Goal: Information Seeking & Learning: Learn about a topic

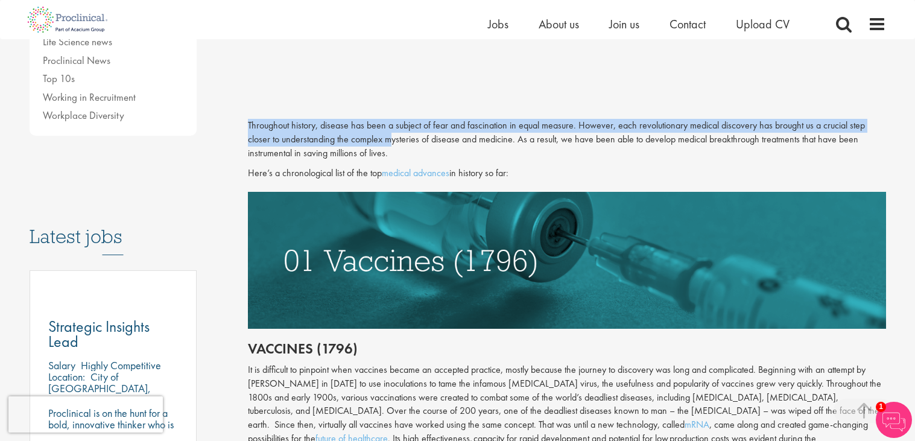
drag, startPoint x: 246, startPoint y: 122, endPoint x: 392, endPoint y: 142, distance: 147.3
click at [248, 124] on p "Throughout history, disease has been a subject of fear and fascination in equal…" at bounding box center [567, 140] width 638 height 42
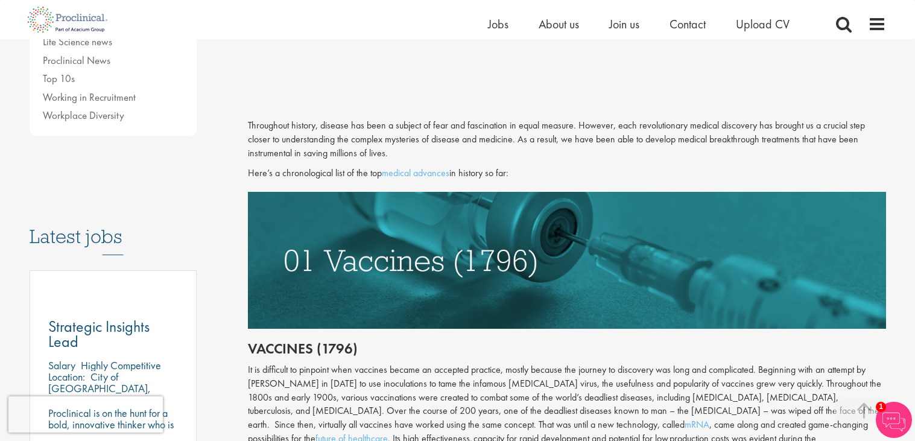
drag, startPoint x: 246, startPoint y: 126, endPoint x: 509, endPoint y: 153, distance: 263.8
copy p "Throughout history, disease has been a subject of fear and fascination in equal…"
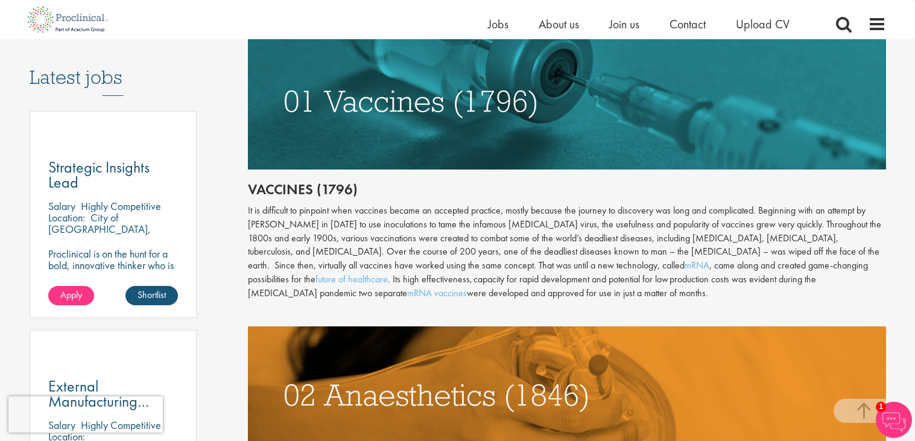
scroll to position [617, 0]
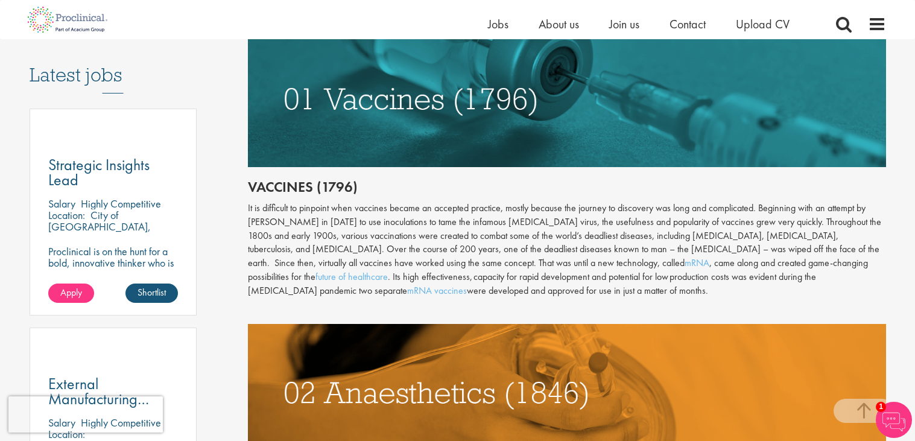
click at [276, 227] on div "It is difficult to pinpoint when vaccines became an accepted practice, mostly b…" at bounding box center [567, 249] width 638 height 97
drag, startPoint x: 251, startPoint y: 203, endPoint x: 489, endPoint y: 208, distance: 238.3
click at [489, 208] on div "It is difficult to pinpoint when vaccines became an accepted practice, mostly b…" at bounding box center [567, 249] width 638 height 97
click at [250, 206] on div "It is difficult to pinpoint when vaccines became an accepted practice, mostly b…" at bounding box center [567, 249] width 638 height 97
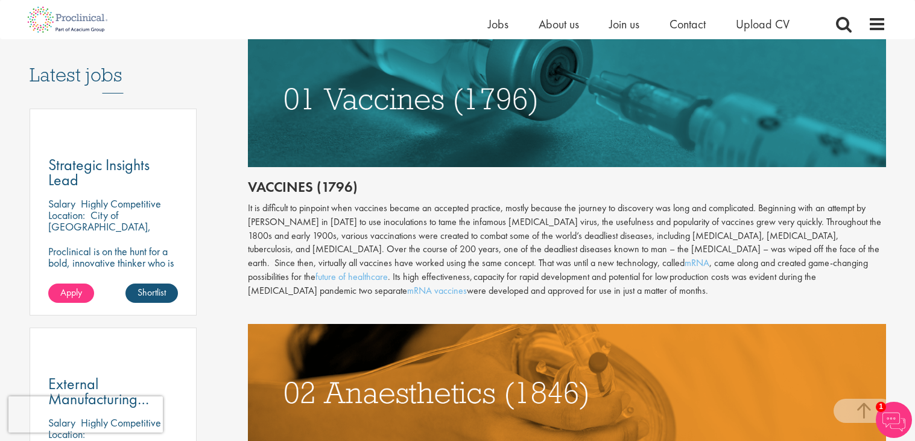
click at [248, 210] on div "It is difficult to pinpoint when vaccines became an accepted practice, mostly b…" at bounding box center [567, 249] width 638 height 97
click at [248, 207] on div "It is difficult to pinpoint when vaccines became an accepted practice, mostly b…" at bounding box center [567, 249] width 638 height 97
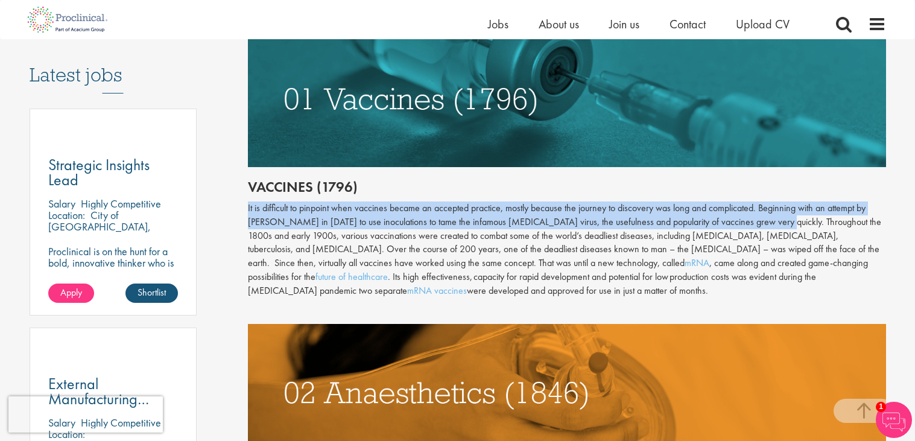
drag, startPoint x: 247, startPoint y: 208, endPoint x: 767, endPoint y: 220, distance: 519.6
click at [767, 220] on div "It is difficult to pinpoint when vaccines became an accepted practice, mostly b…" at bounding box center [567, 249] width 638 height 97
copy div "It is difficult to pinpoint when vaccines became an accepted practice, mostly b…"
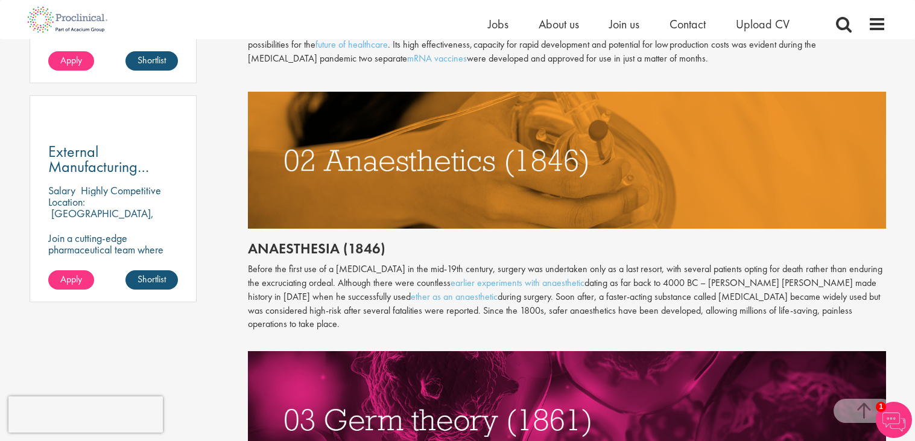
scroll to position [849, 0]
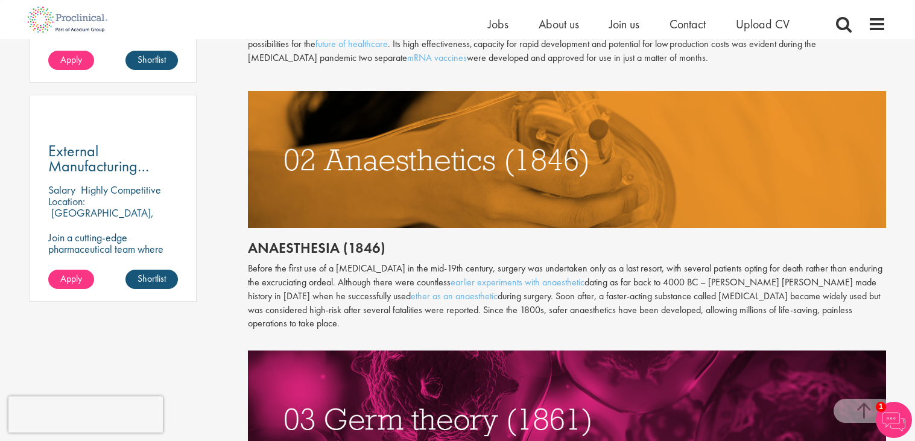
click at [373, 311] on p "Before the first use of a [MEDICAL_DATA] in the mid-19th century, surgery was u…" at bounding box center [567, 296] width 638 height 69
click at [287, 250] on h2 "Anaesthesia (1846)" at bounding box center [567, 248] width 638 height 16
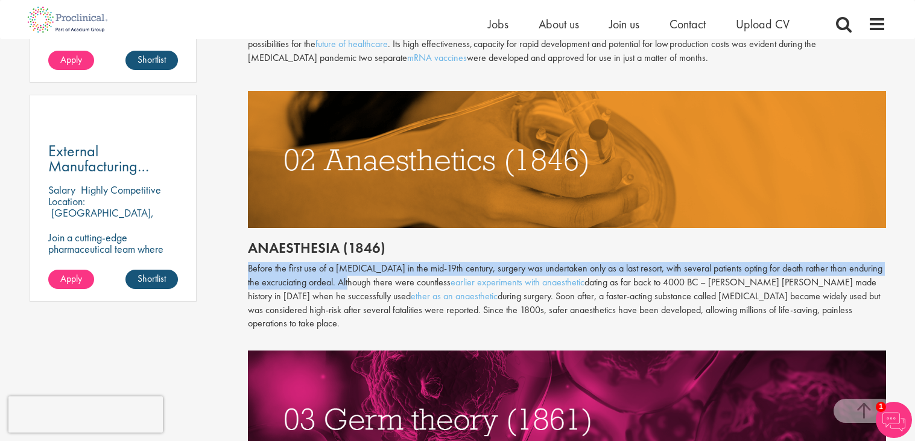
drag, startPoint x: 248, startPoint y: 269, endPoint x: 334, endPoint y: 281, distance: 86.4
click at [334, 281] on p "Before the first use of a [MEDICAL_DATA] in the mid-19th century, surgery was u…" at bounding box center [567, 296] width 638 height 69
copy p "Before the first use of a [MEDICAL_DATA] in the mid-19th century, surgery was u…"
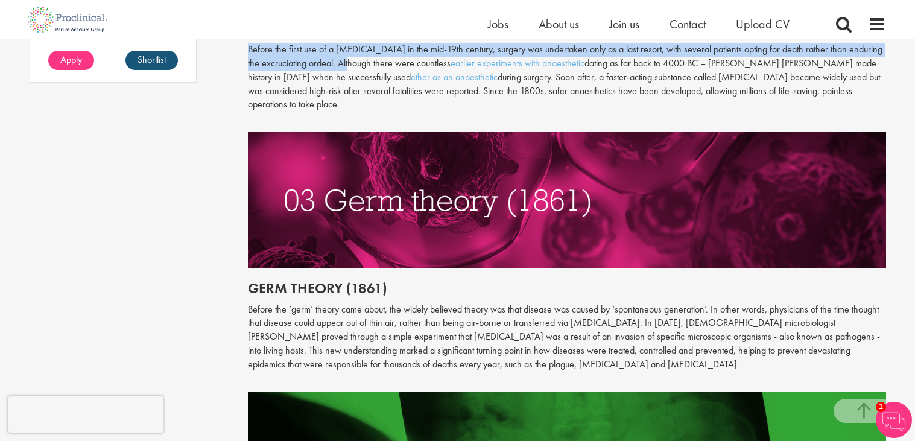
scroll to position [1071, 0]
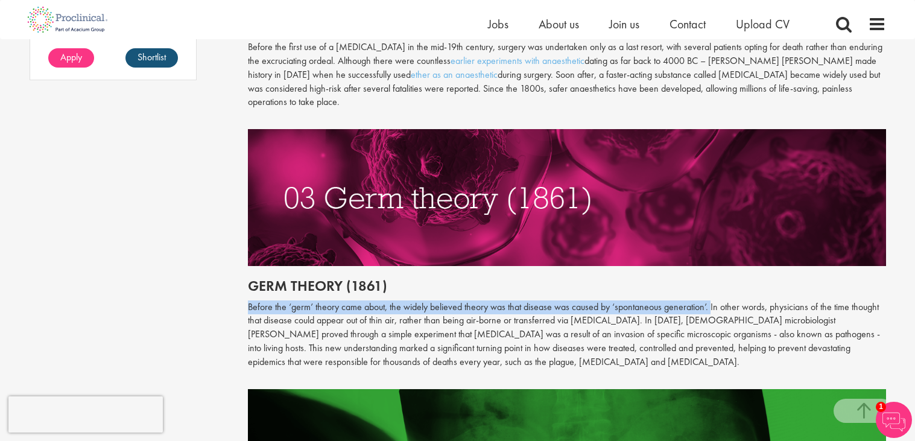
drag, startPoint x: 248, startPoint y: 293, endPoint x: 709, endPoint y: 295, distance: 461.5
click at [709, 300] on p "Before the ‘germ’ theory came about, the widely believed theory was that diseas…" at bounding box center [567, 334] width 638 height 69
copy p "Before the ‘germ’ theory came about, the widely believed theory was that diseas…"
click at [709, 300] on p "Before the ‘germ’ theory came about, the widely believed theory was that diseas…" at bounding box center [567, 334] width 638 height 69
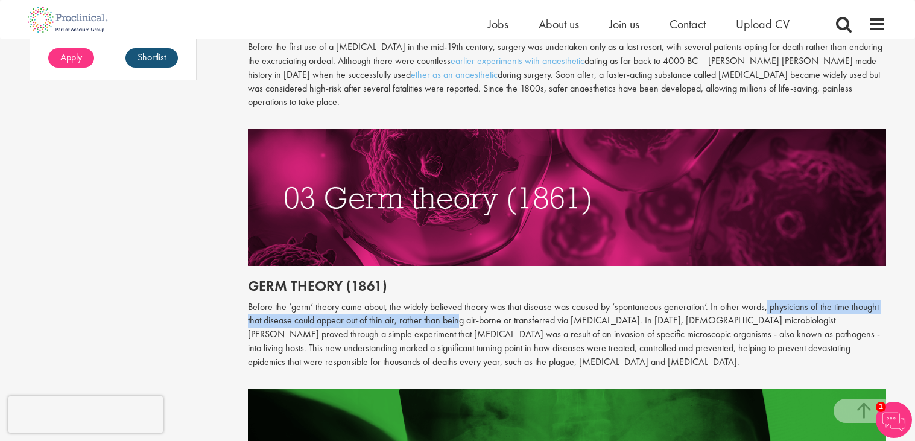
drag, startPoint x: 766, startPoint y: 295, endPoint x: 462, endPoint y: 306, distance: 304.8
click at [462, 306] on p "Before the ‘germ’ theory came about, the widely believed theory was that diseas…" at bounding box center [567, 334] width 638 height 69
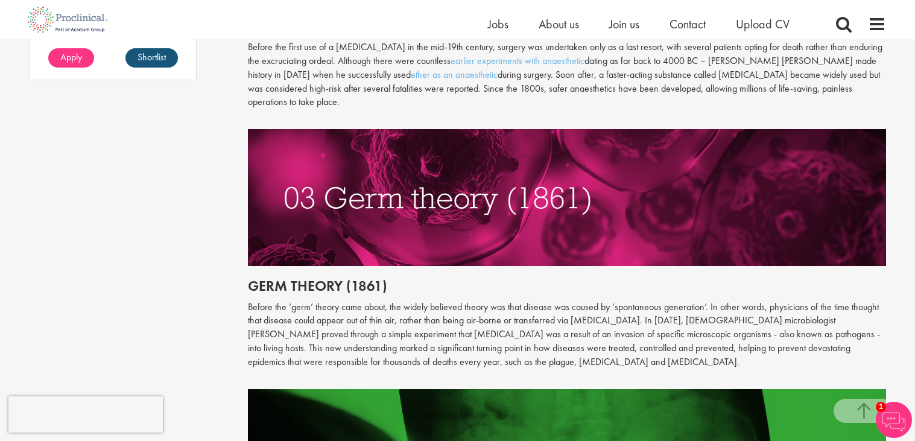
click at [454, 278] on h2 "Germ theory (1861)" at bounding box center [567, 286] width 638 height 16
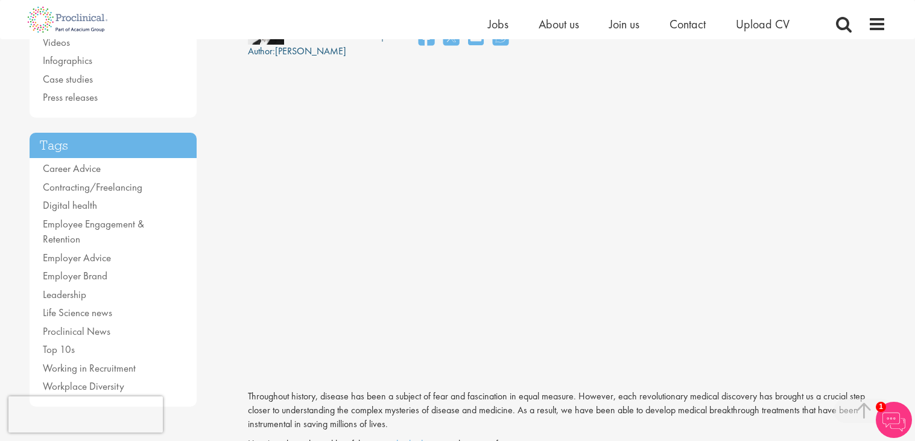
scroll to position [179, 0]
